Goal: Check status: Check status

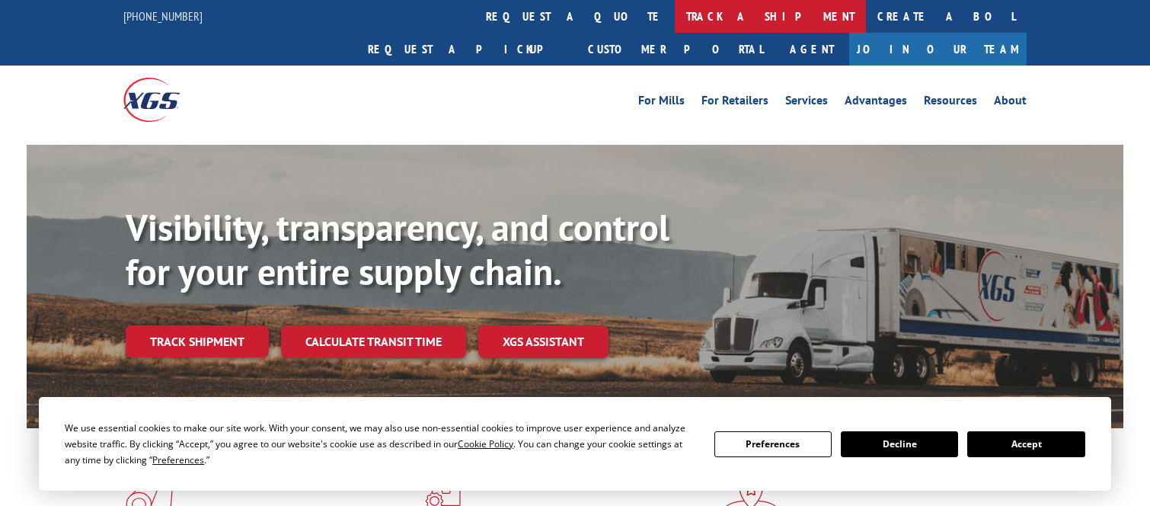
click at [675, 26] on link "track a shipment" at bounding box center [770, 16] width 191 height 33
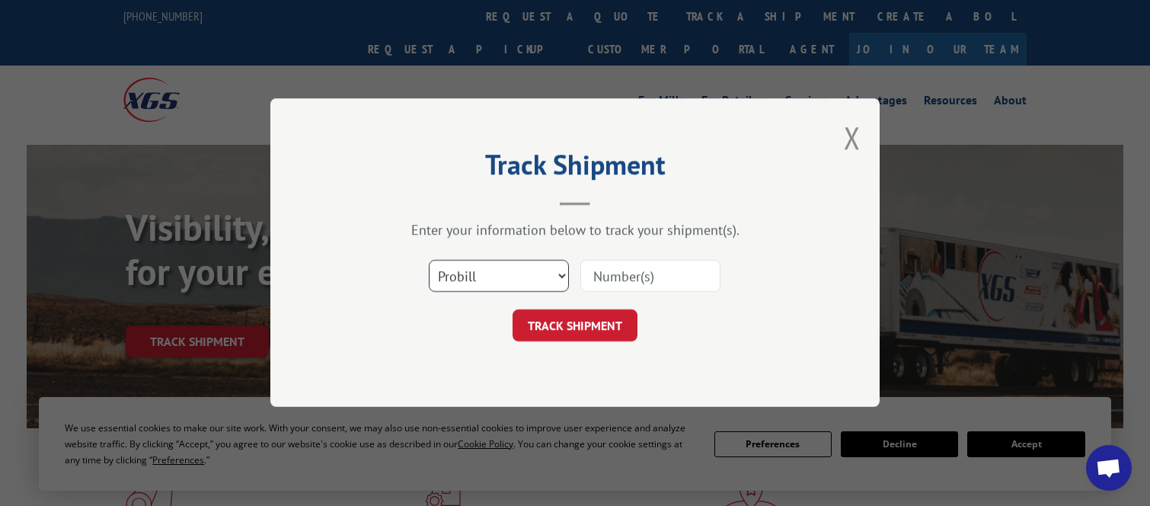
click at [486, 273] on select "Select category... Probill BOL PO" at bounding box center [499, 277] width 140 height 32
select select "bol"
click at [429, 261] on select "Select category... Probill BOL PO" at bounding box center [499, 277] width 140 height 32
click at [646, 264] on input at bounding box center [650, 277] width 140 height 32
type input "5170722"
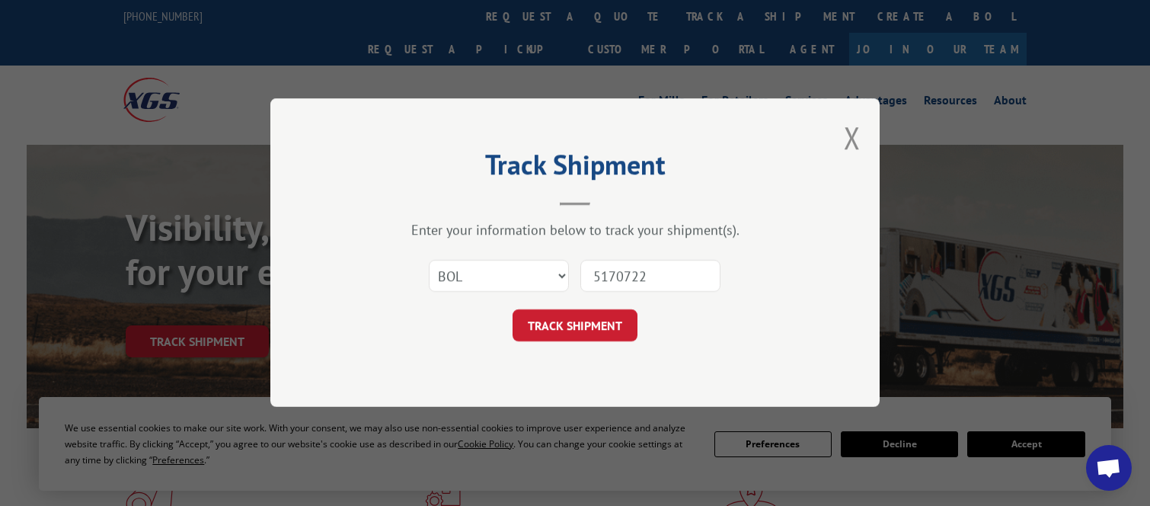
click button "TRACK SHIPMENT" at bounding box center [575, 326] width 125 height 32
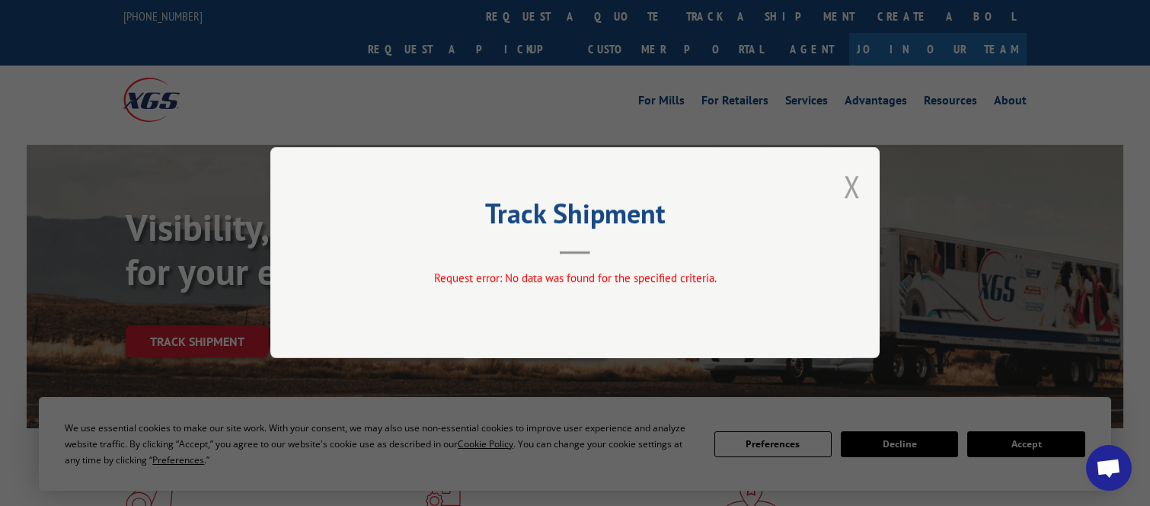
click at [846, 192] on button "Close modal" at bounding box center [852, 186] width 17 height 40
